Goal: Transaction & Acquisition: Purchase product/service

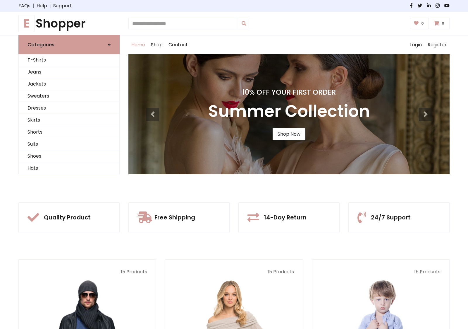
click at [234, 164] on div "10% Off Your First Order Summer Collection Shop Now" at bounding box center [288, 114] width 321 height 120
click at [289, 134] on link "Shop Now" at bounding box center [289, 134] width 33 height 12
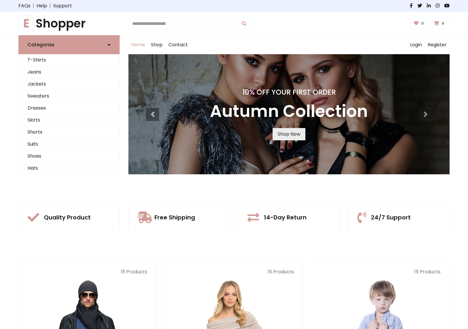
click at [289, 134] on link "Shop Now" at bounding box center [289, 134] width 33 height 12
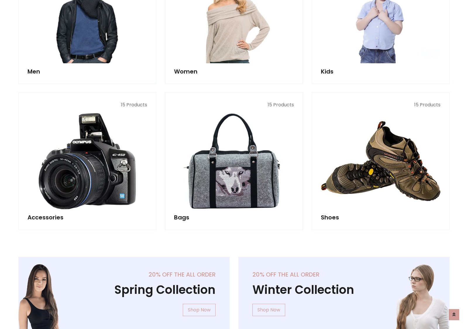
scroll to position [583, 0]
